Goal: Obtain resource: Obtain resource

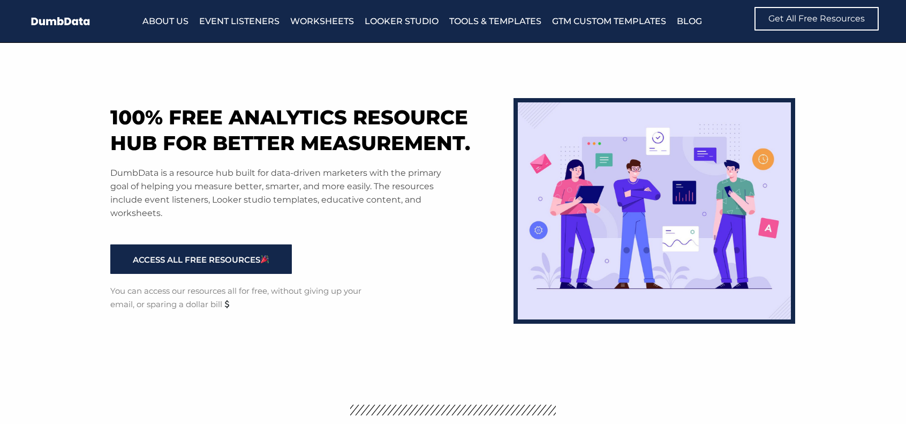
click at [6, 229] on section "100% free analytics resource hub for better measurement. DumbData is a resource…" at bounding box center [453, 209] width 906 height 332
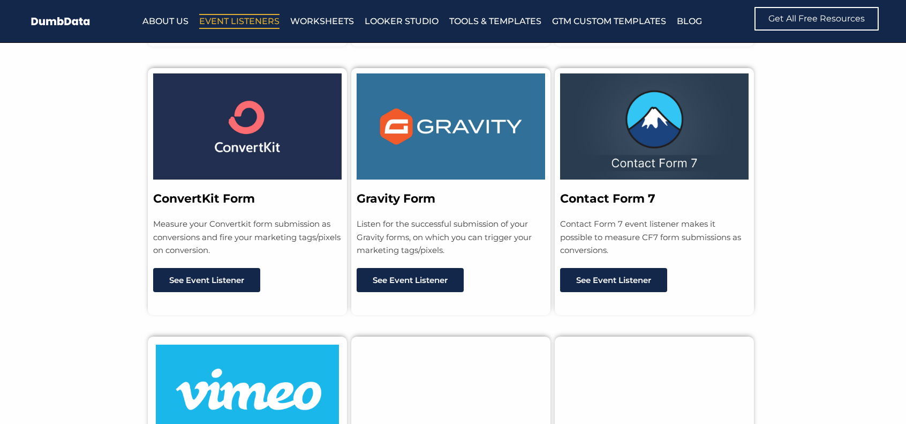
scroll to position [1661, 0]
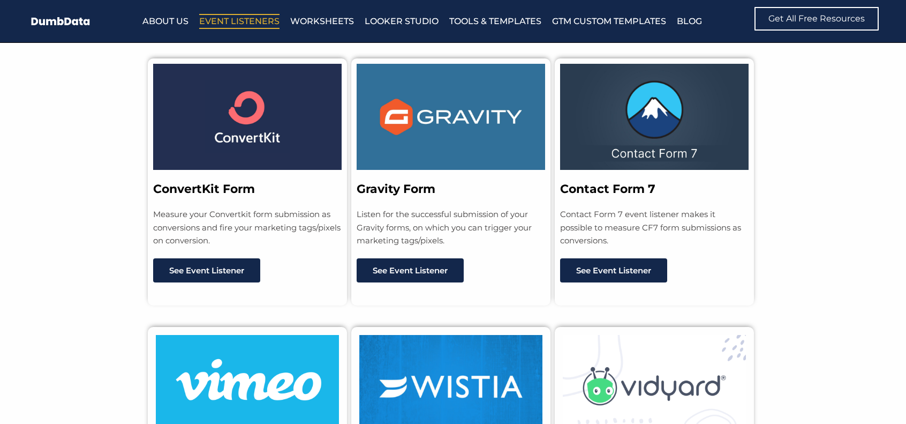
click at [785, 262] on section "ConvertKit Form Measure your Convertkit form submission as conversions and fire…" at bounding box center [453, 171] width 906 height 269
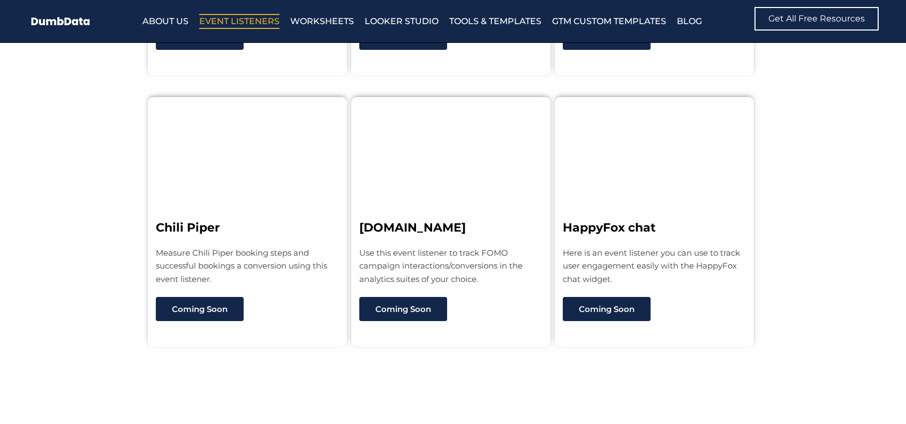
scroll to position [8572, 0]
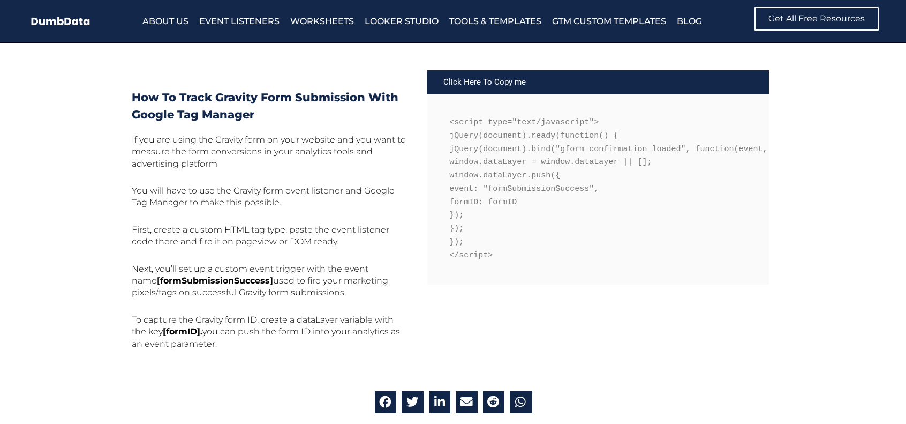
scroll to position [429, 0]
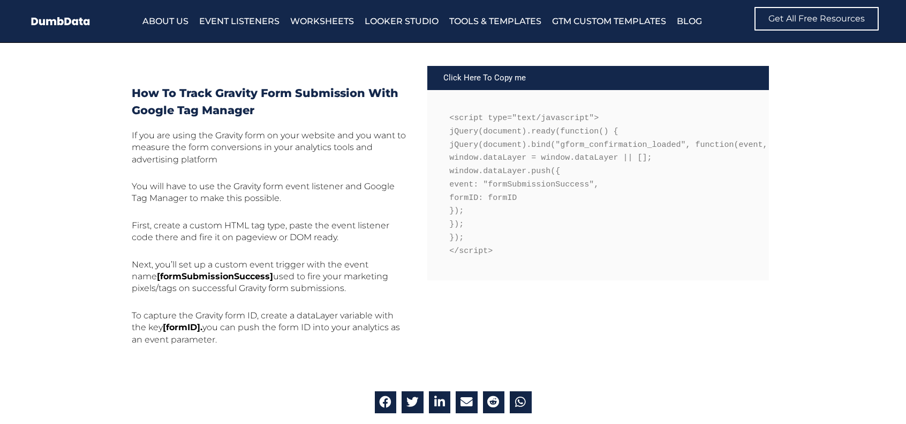
click at [500, 78] on div "Click Here To Copy me" at bounding box center [599, 78] width 342 height 24
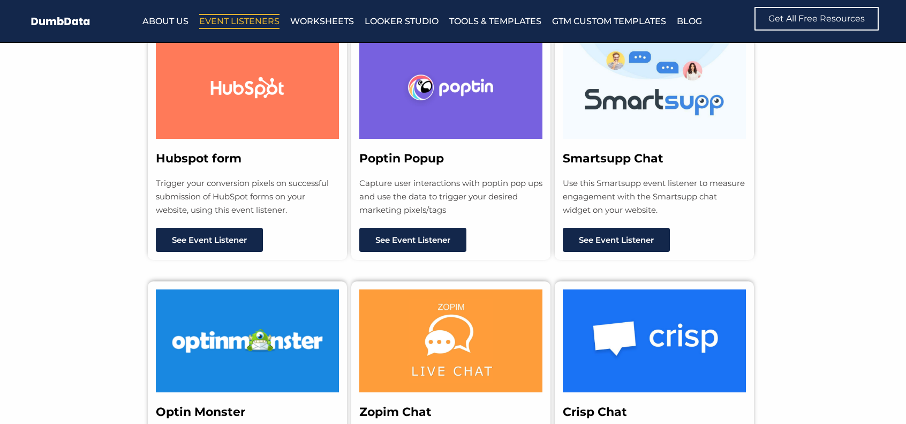
scroll to position [911, 0]
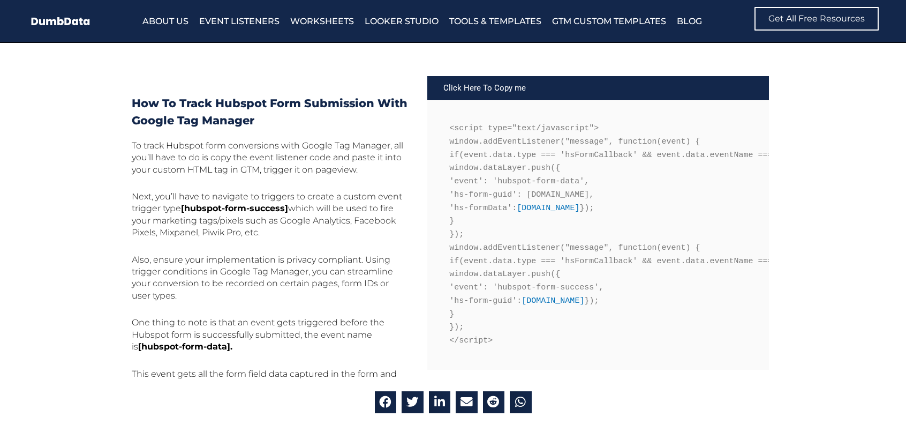
scroll to position [429, 0]
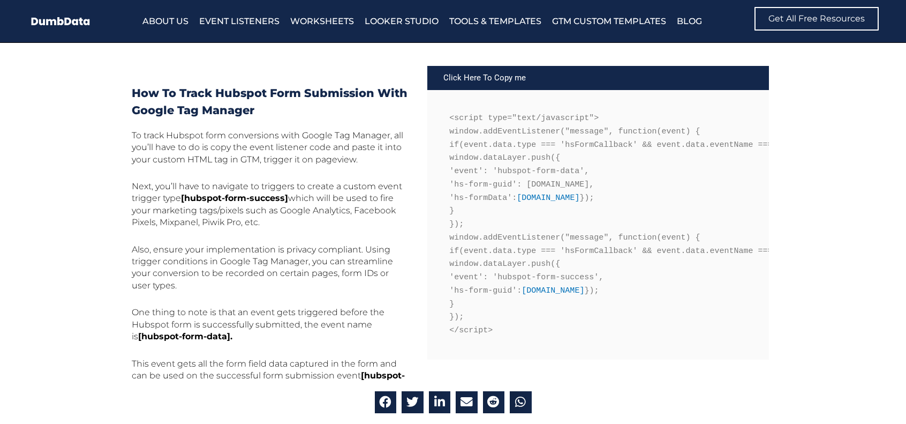
click at [491, 79] on div "Click Here To Copy me" at bounding box center [599, 78] width 342 height 24
